Goal: Transaction & Acquisition: Purchase product/service

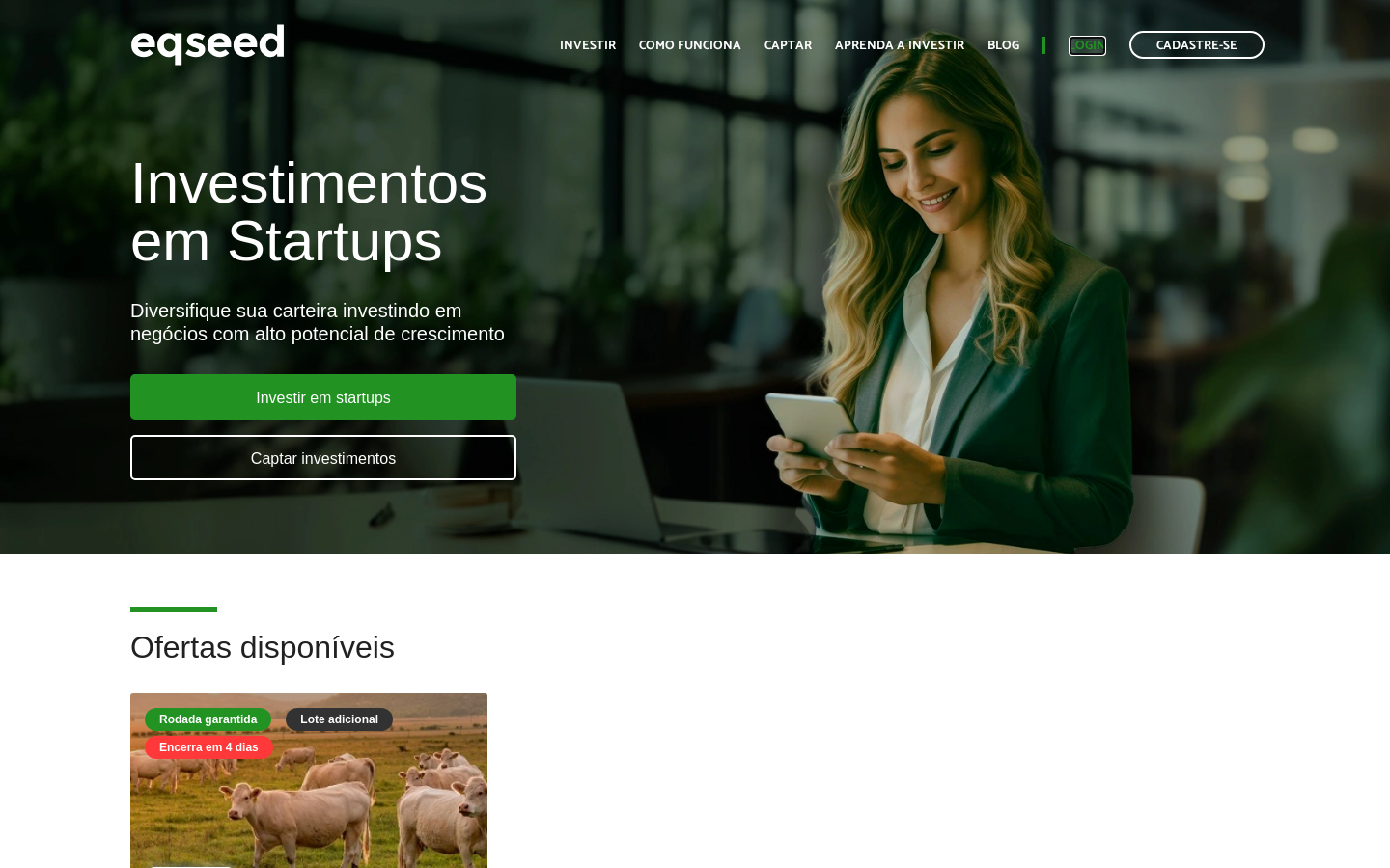
click at [1079, 52] on link "Login" at bounding box center [1087, 46] width 38 height 13
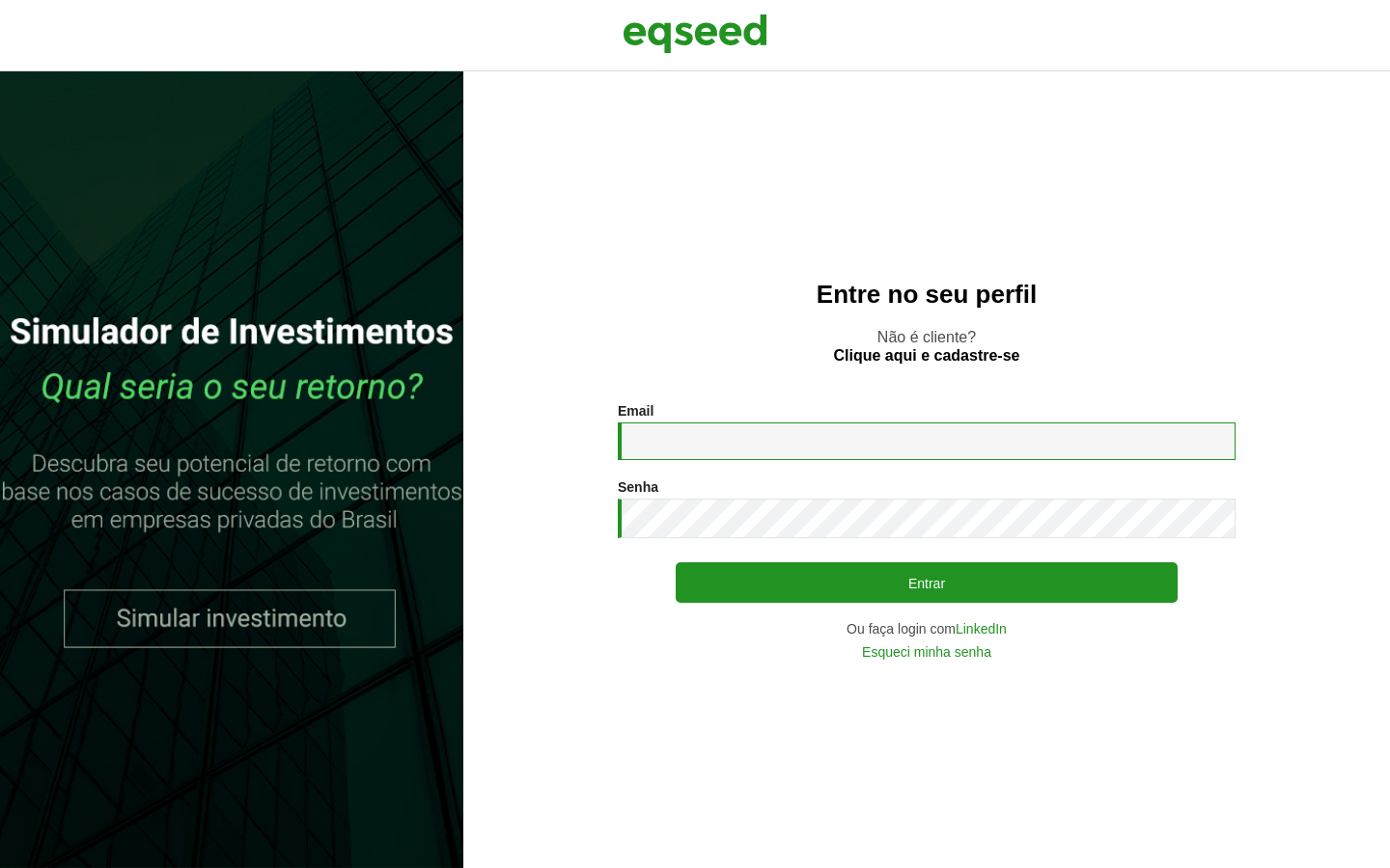
click at [852, 444] on input "Email *" at bounding box center [926, 441] width 617 height 38
type input "**********"
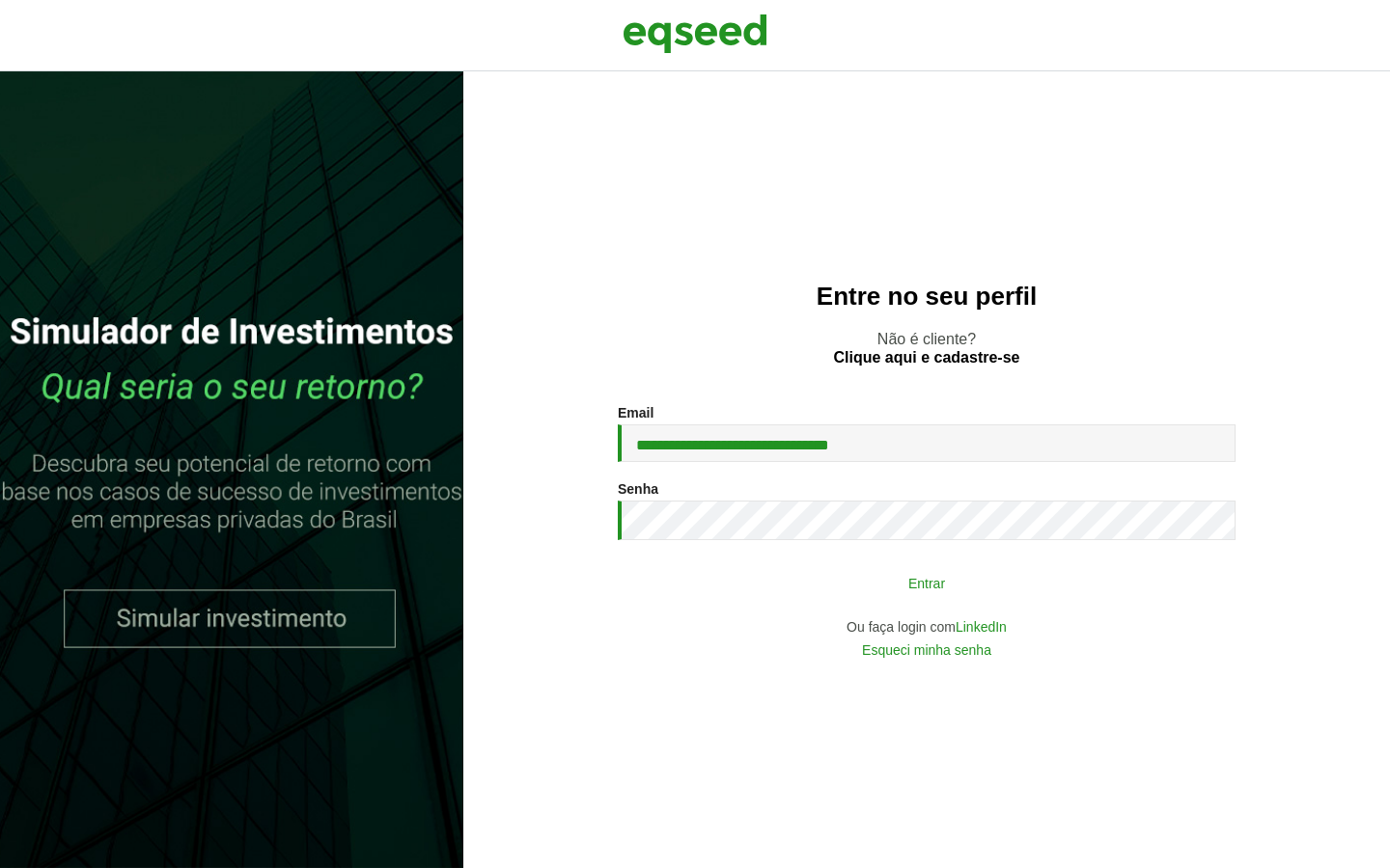
click at [850, 592] on button "Entrar" at bounding box center [926, 583] width 502 height 37
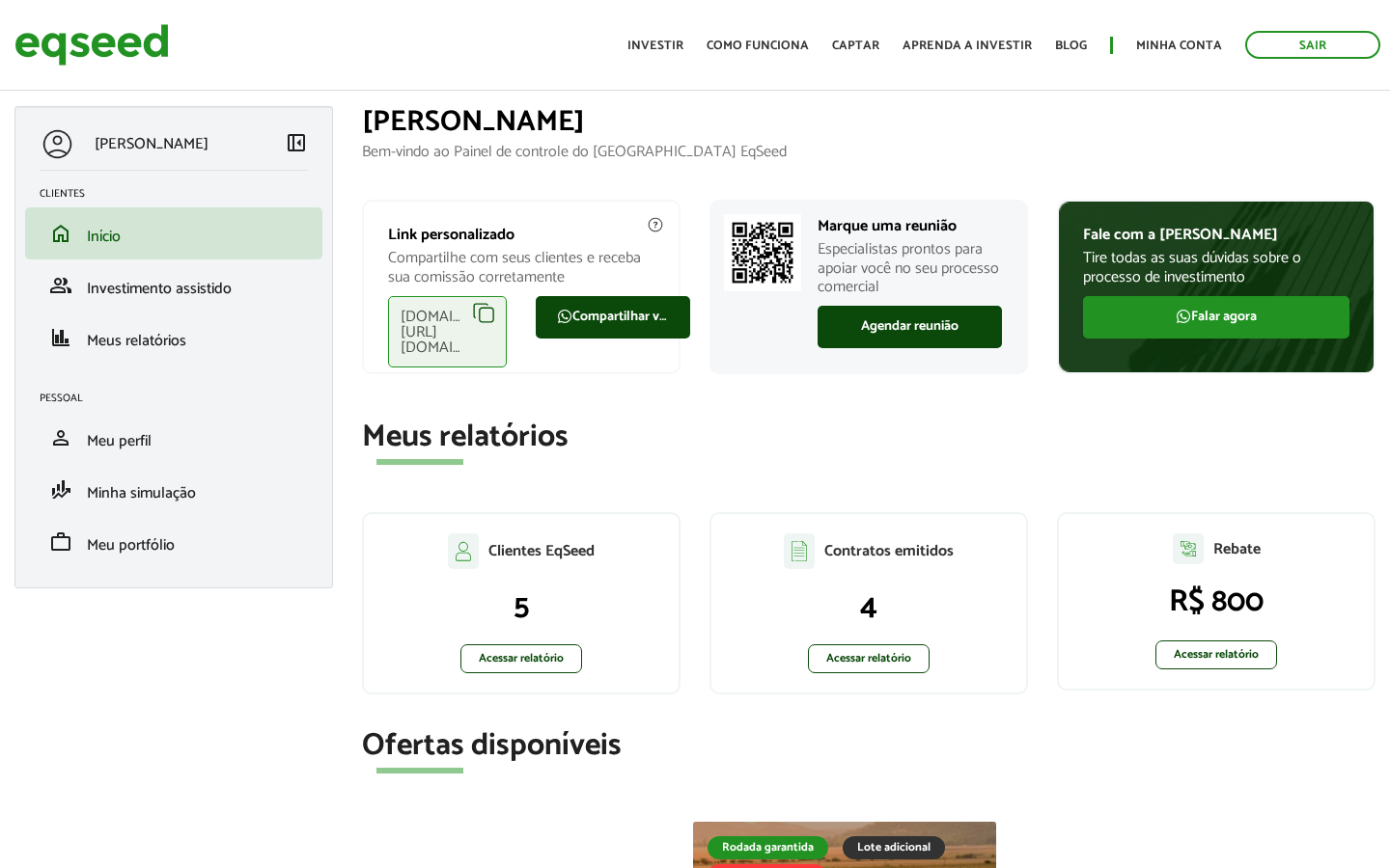
click at [463, 321] on div "eqseed.com/a/is/leandro.curcio" at bounding box center [446, 332] width 118 height 72
click at [859, 657] on link "Acessar relatório" at bounding box center [868, 658] width 121 height 29
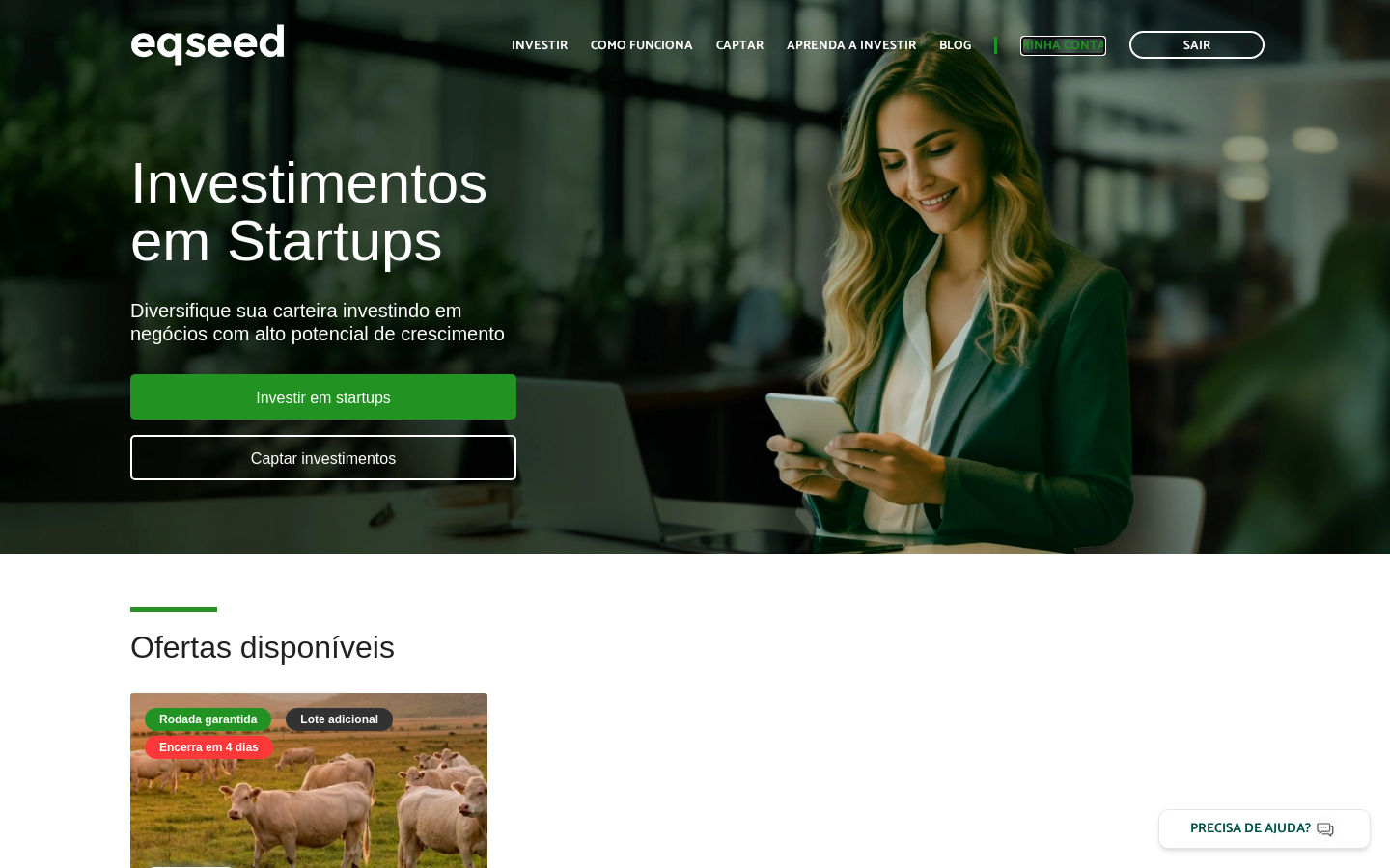
click at [1052, 44] on link "Minha conta" at bounding box center [1063, 46] width 86 height 13
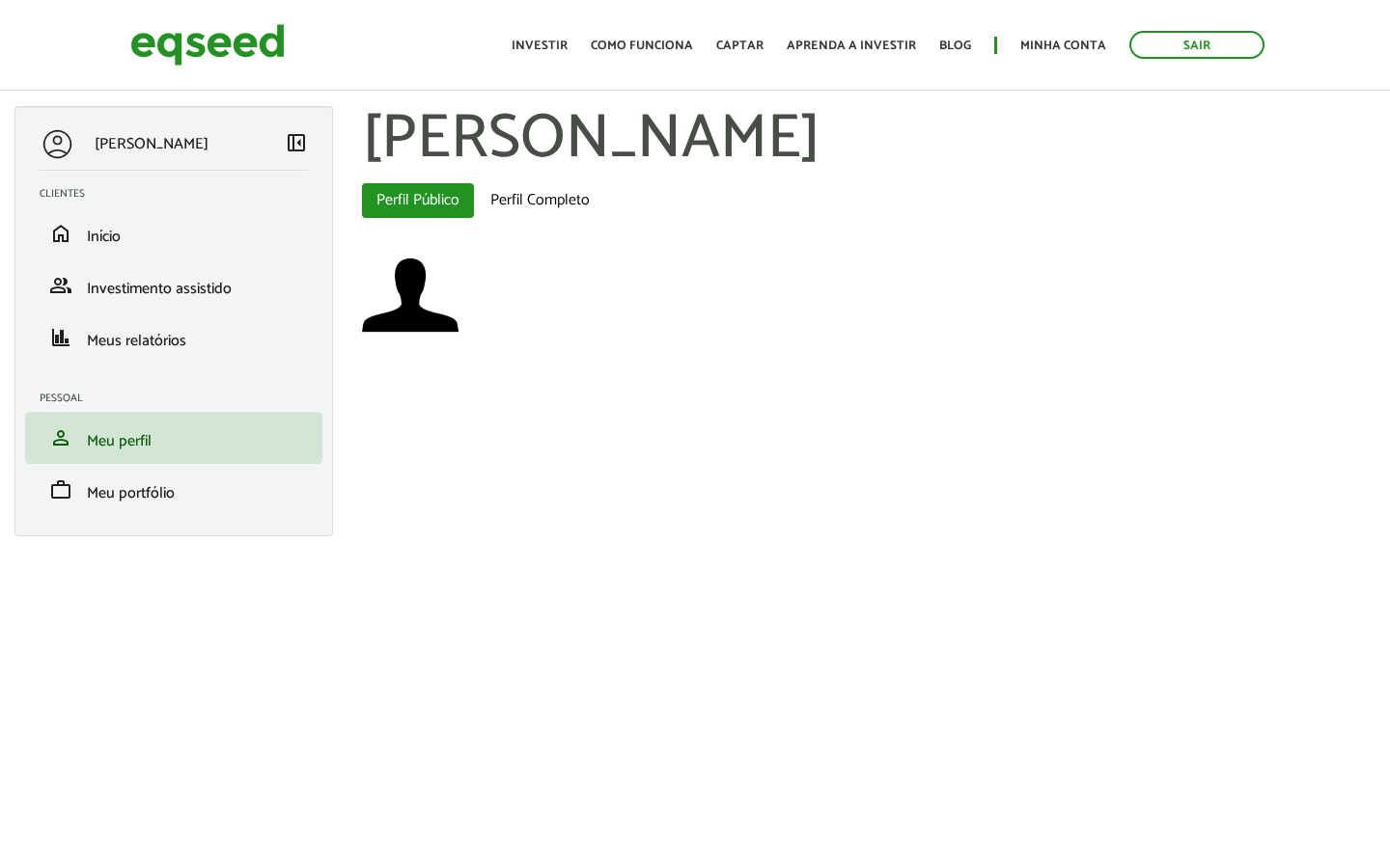
click at [145, 147] on p "[PERSON_NAME]" at bounding box center [151, 144] width 114 height 18
click at [98, 241] on span "Início" at bounding box center [103, 237] width 34 height 26
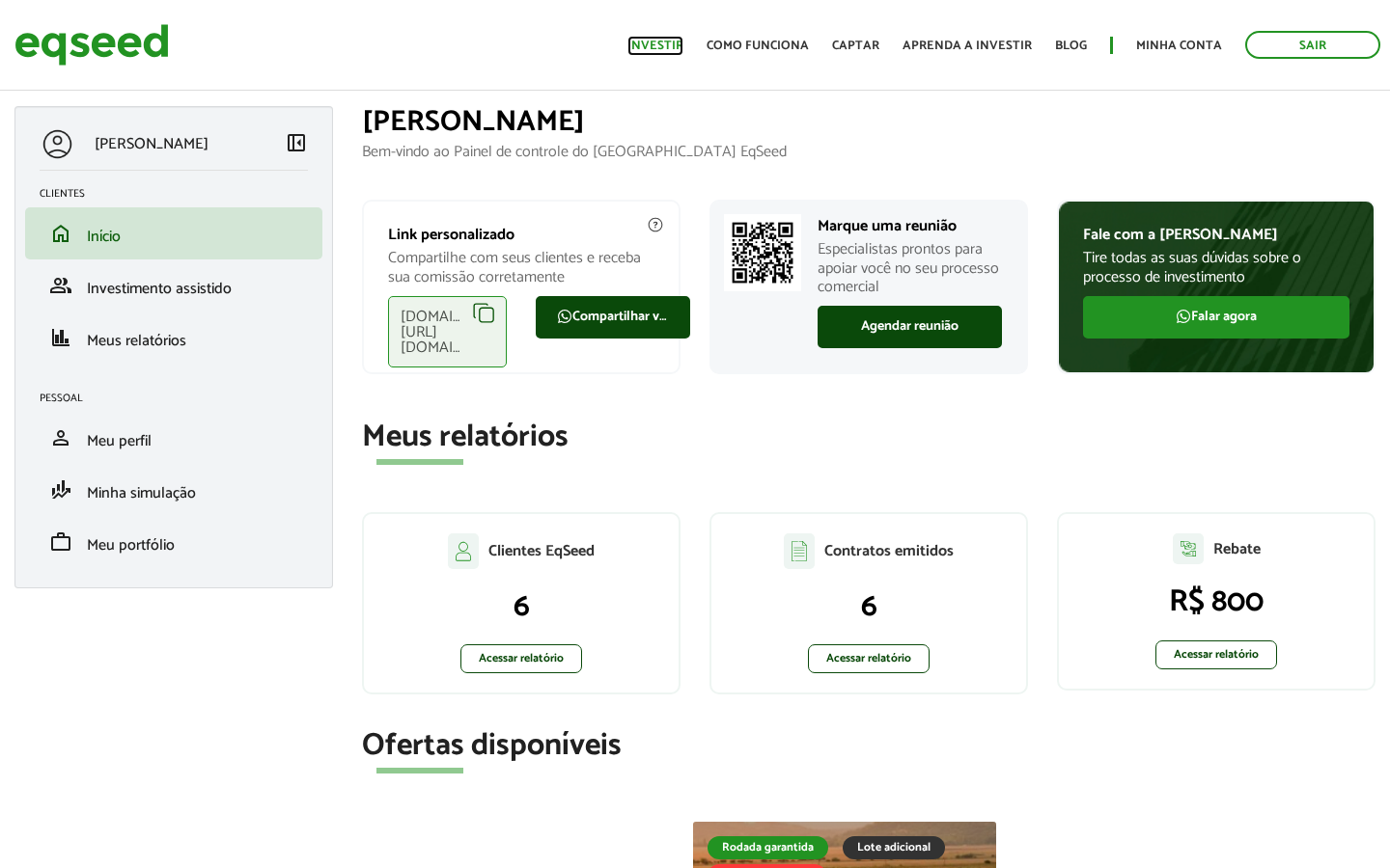
click at [673, 45] on link "Investir" at bounding box center [655, 46] width 56 height 13
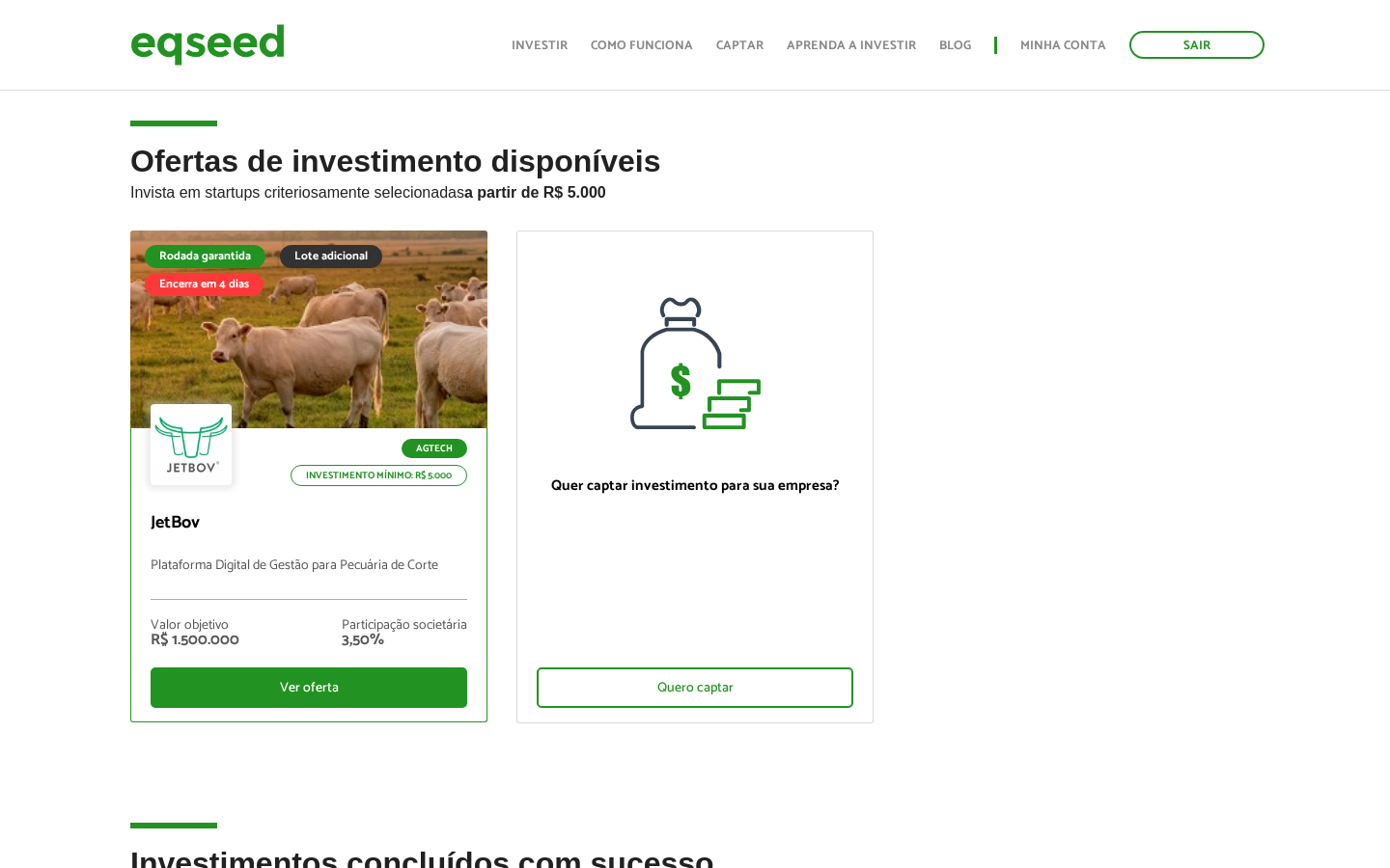
scroll to position [10, 0]
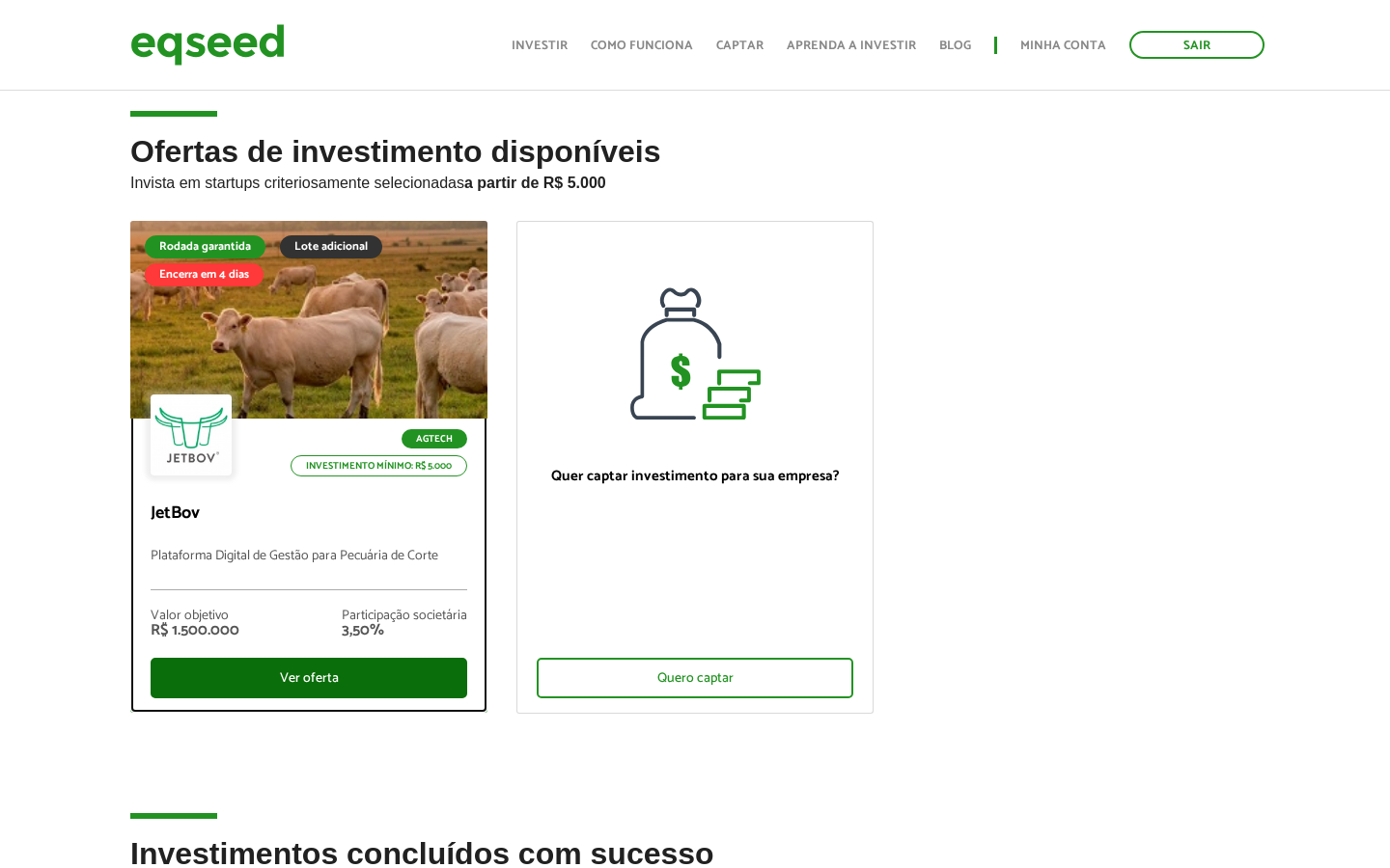
click at [305, 675] on div "Ver oferta" at bounding box center [308, 678] width 316 height 41
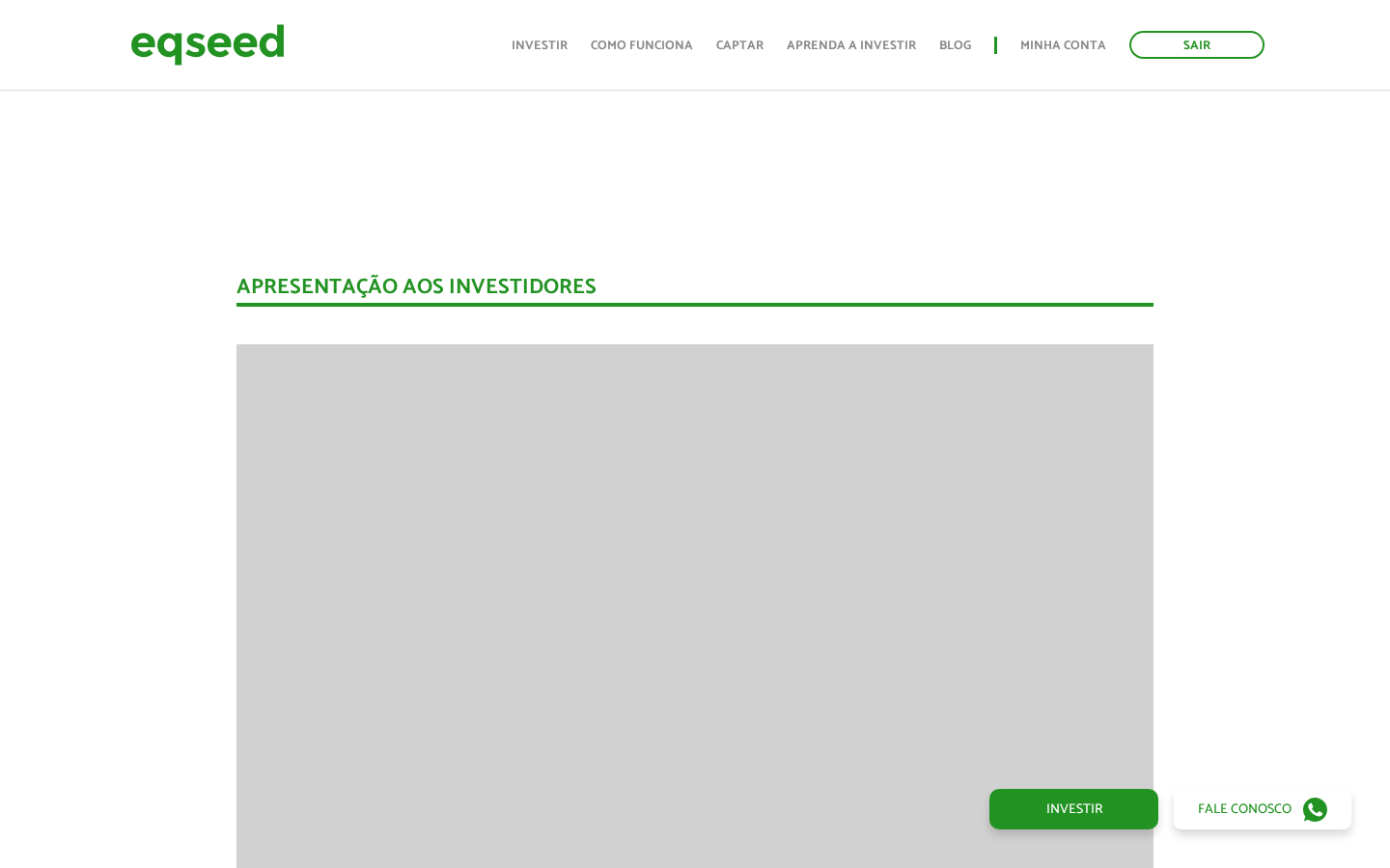
scroll to position [2221, 0]
